Goal: Information Seeking & Learning: Learn about a topic

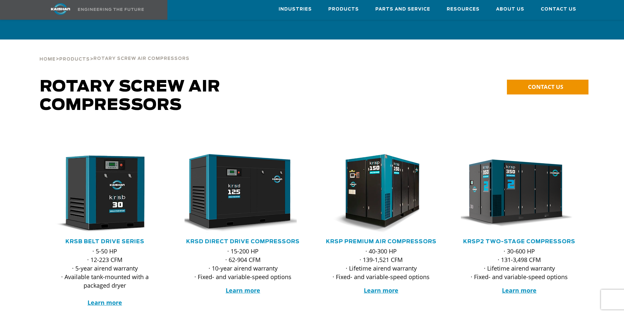
scroll to position [66, 0]
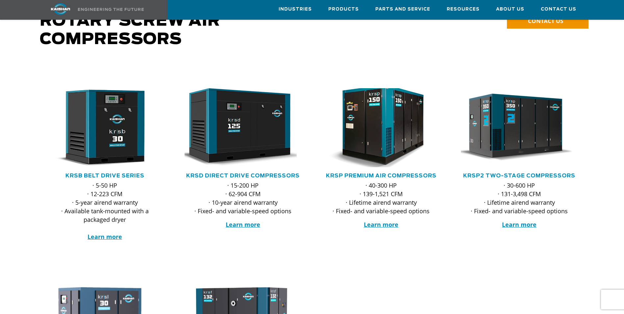
click at [387, 141] on img at bounding box center [376, 127] width 129 height 87
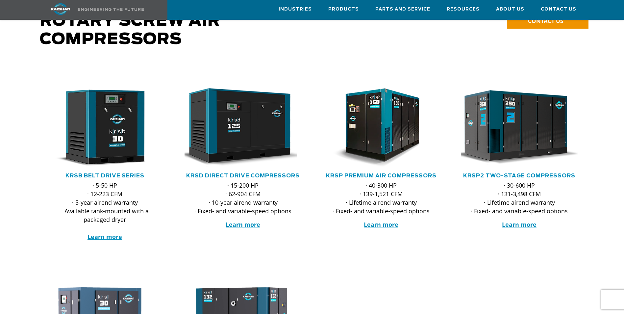
click at [517, 126] on img at bounding box center [514, 127] width 129 height 87
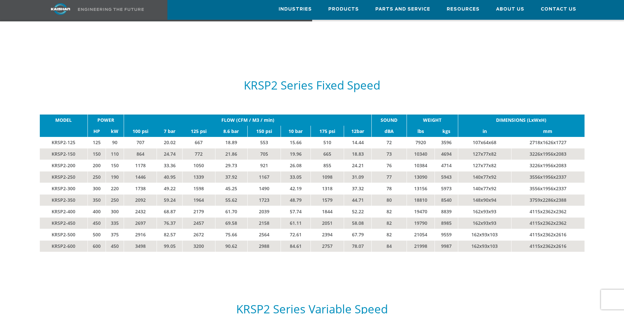
scroll to position [1118, 0]
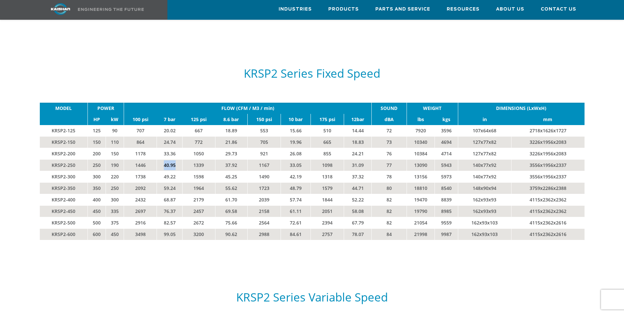
drag, startPoint x: 165, startPoint y: 155, endPoint x: 178, endPoint y: 154, distance: 13.2
click at [178, 159] on td "40.95" at bounding box center [170, 165] width 26 height 12
drag, startPoint x: 178, startPoint y: 154, endPoint x: 200, endPoint y: 156, distance: 22.1
click at [200, 159] on td "1339" at bounding box center [199, 165] width 33 height 12
drag, startPoint x: 223, startPoint y: 154, endPoint x: 233, endPoint y: 155, distance: 9.9
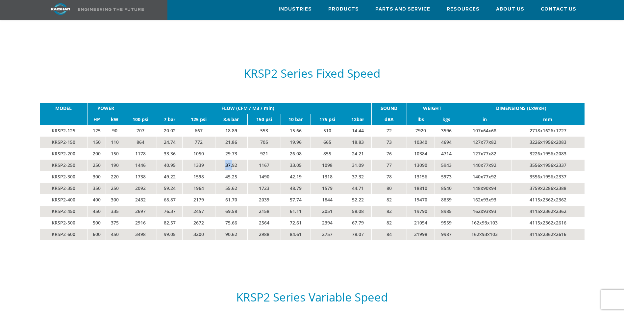
click at [233, 159] on td "37.92" at bounding box center [231, 165] width 32 height 12
click at [171, 159] on td "40.95" at bounding box center [170, 165] width 26 height 12
drag, startPoint x: 163, startPoint y: 154, endPoint x: 210, endPoint y: 156, distance: 46.8
click at [210, 159] on tr "KRSP2-250 250 190 1446 40.95 1339 37.92 1167 33.05 1098 31.09 77 13090 5943 140…" at bounding box center [312, 165] width 545 height 12
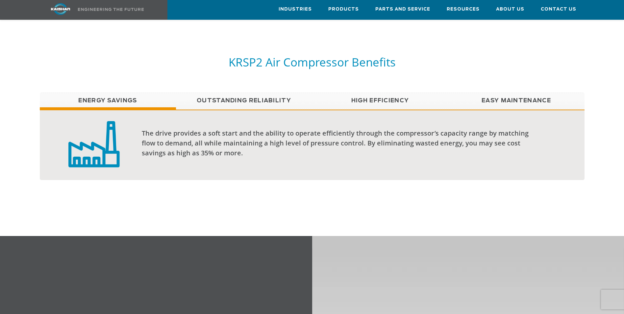
scroll to position [428, 0]
